Goal: Navigation & Orientation: Find specific page/section

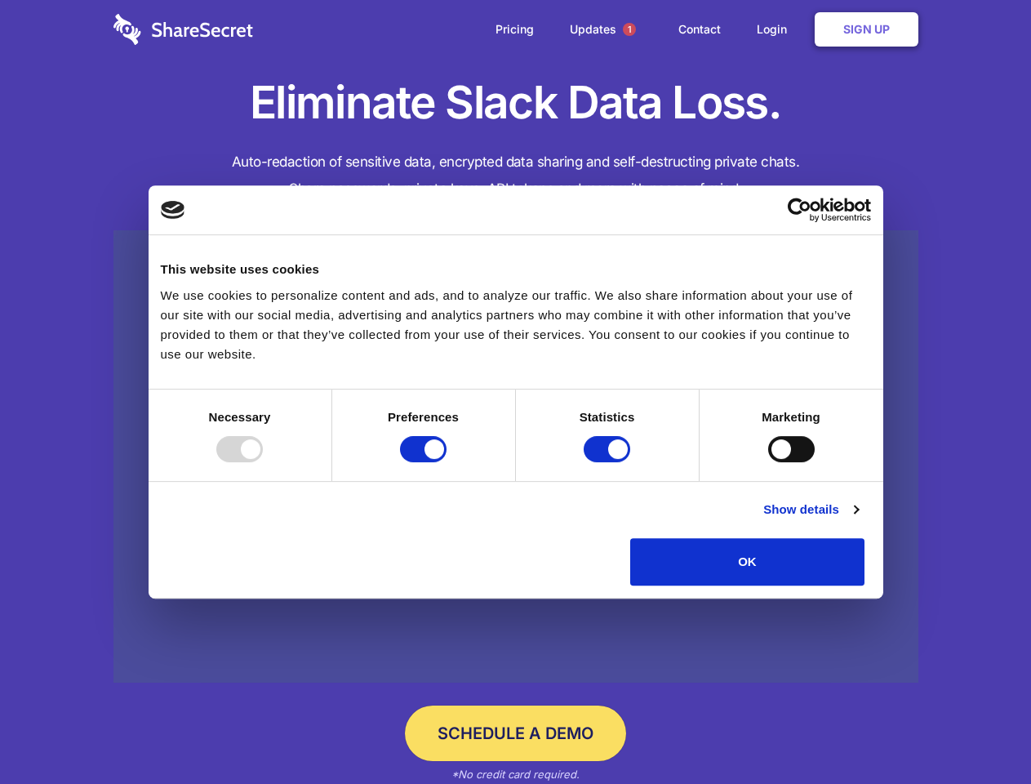
click at [263, 462] on div at bounding box center [239, 449] width 47 height 26
click at [447, 462] on input "Preferences" at bounding box center [423, 449] width 47 height 26
checkbox input "false"
click at [609, 462] on input "Statistics" at bounding box center [607, 449] width 47 height 26
checkbox input "false"
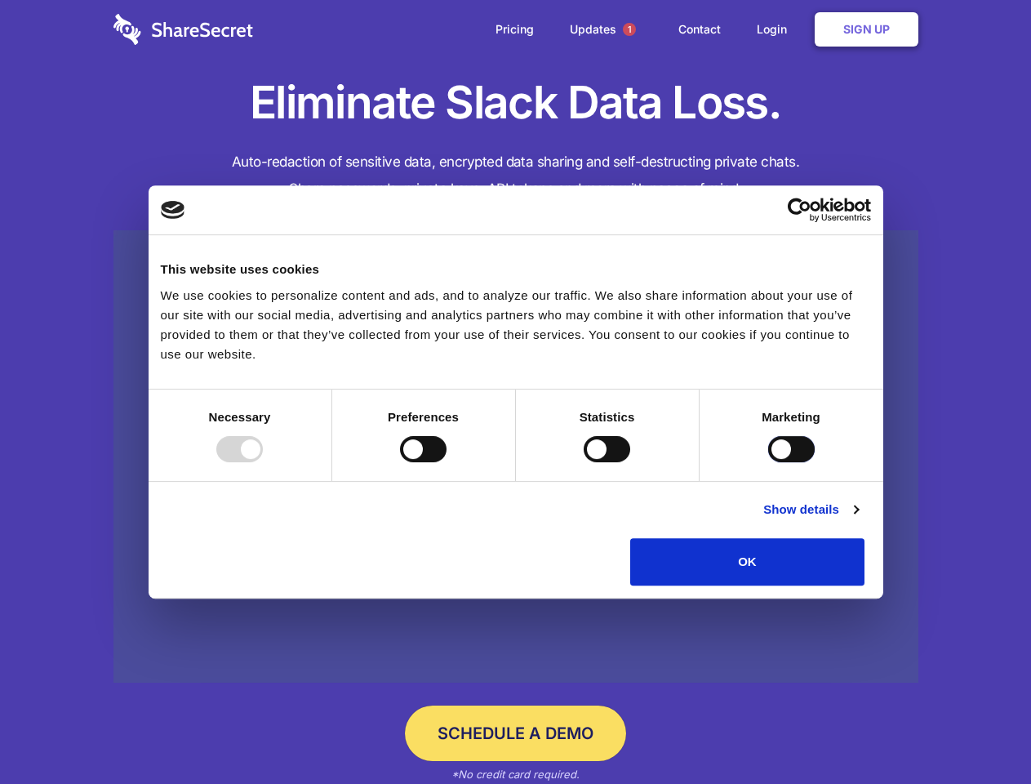
click at [769, 462] on input "Marketing" at bounding box center [792, 449] width 47 height 26
checkbox input "true"
click at [858, 519] on link "Show details" at bounding box center [811, 510] width 95 height 20
click at [0, 0] on li "Necessary 7 Necessary cookies help make a website usable by enabling basic func…" at bounding box center [0, 0] width 0 height 0
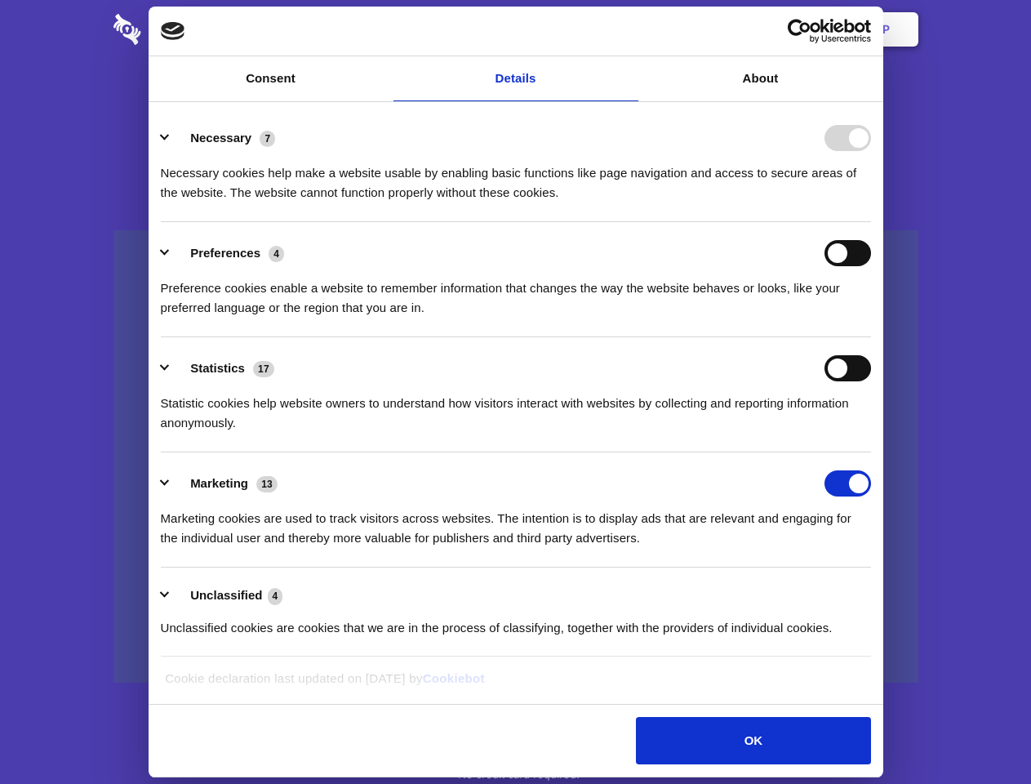
click at [629, 29] on span "1" at bounding box center [629, 29] width 13 height 13
